Goal: Task Accomplishment & Management: Manage account settings

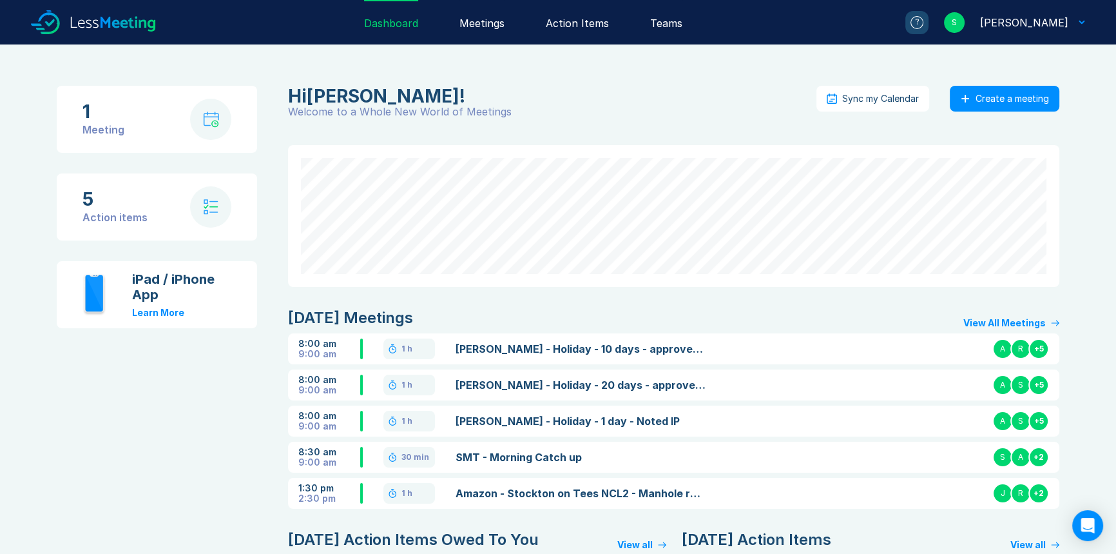
click at [481, 35] on div "Meetings" at bounding box center [482, 22] width 45 height 44
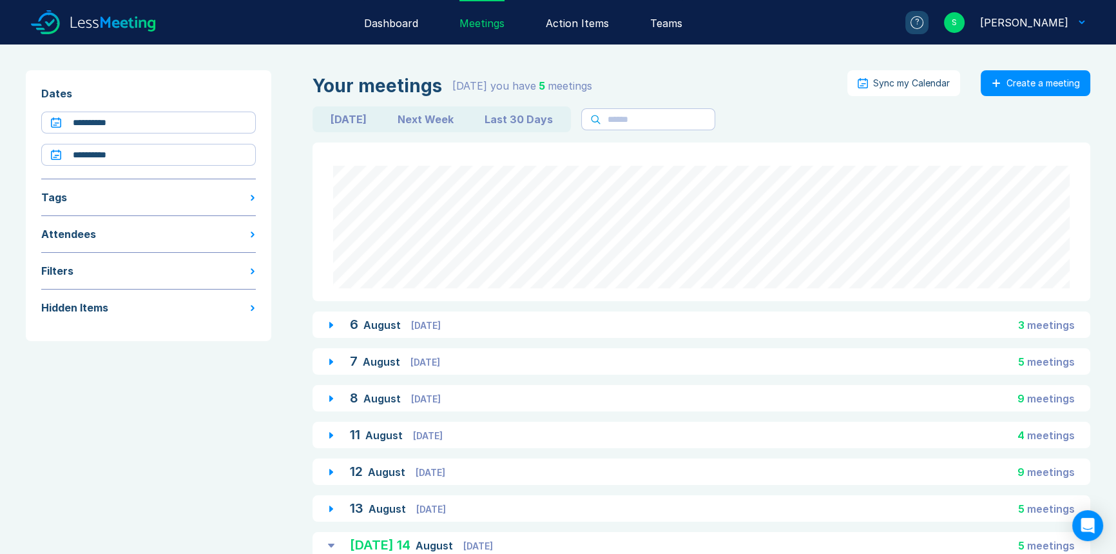
click at [442, 124] on button "Next Week" at bounding box center [425, 119] width 87 height 21
type input "**********"
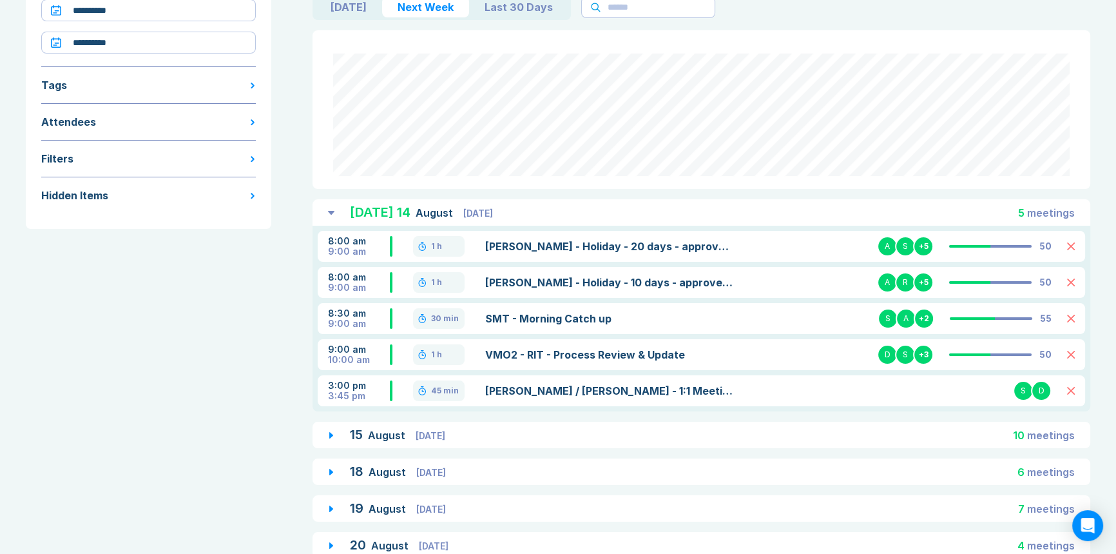
scroll to position [144, 0]
